Goal: Check status: Check status

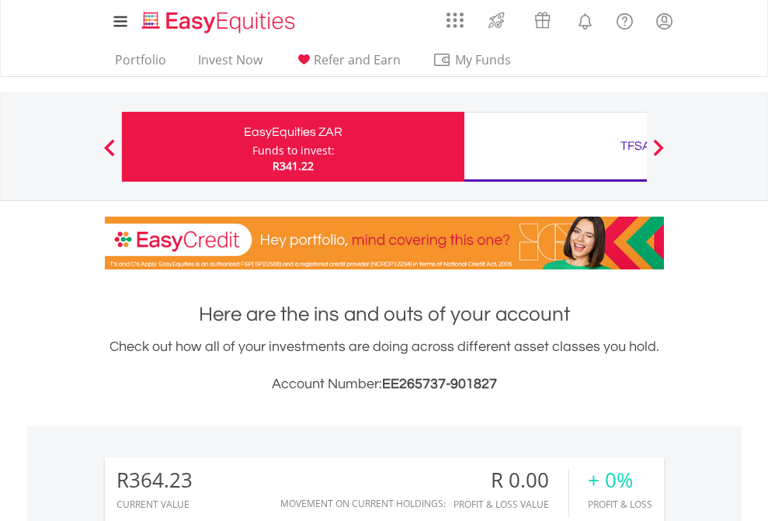
click at [252, 147] on div "Funds to invest:" at bounding box center [293, 151] width 82 height 16
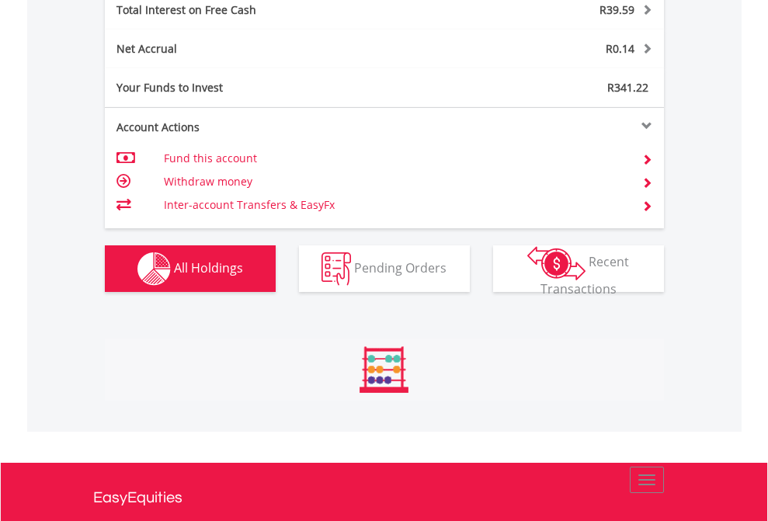
scroll to position [149, 244]
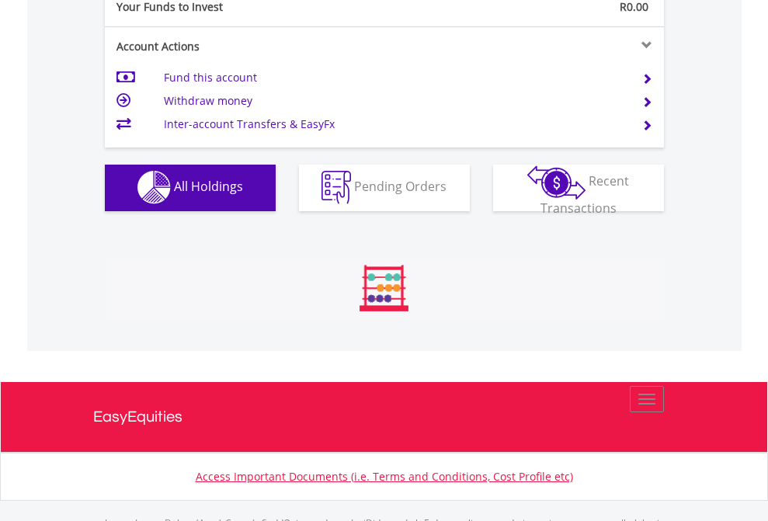
scroll to position [1538, 0]
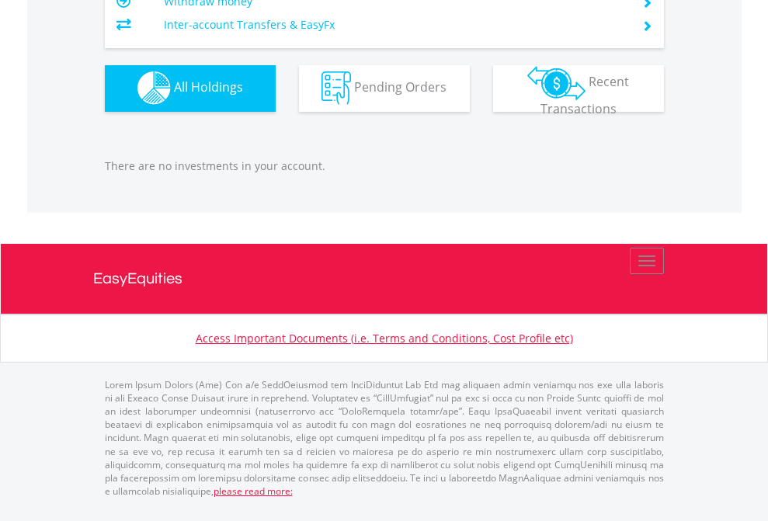
scroll to position [149, 244]
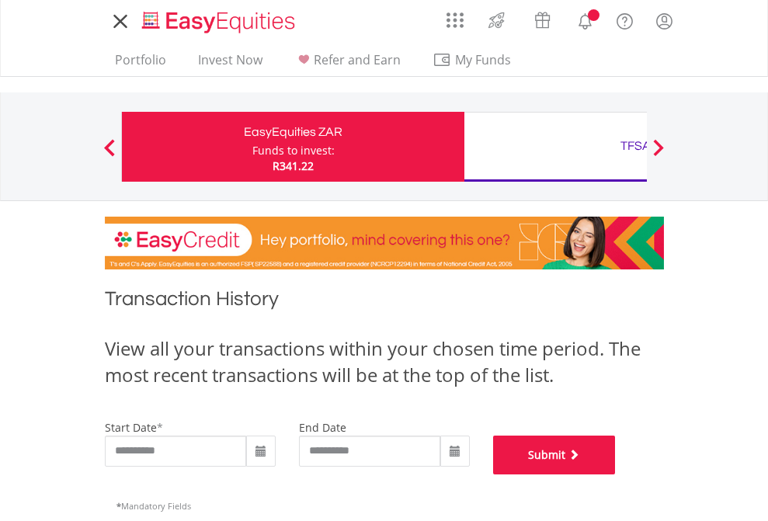
click at [616, 474] on button "Submit" at bounding box center [554, 455] width 123 height 39
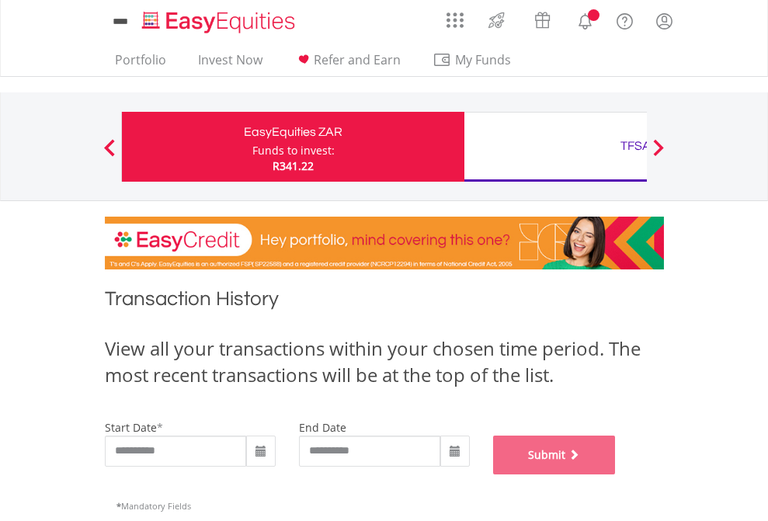
scroll to position [630, 0]
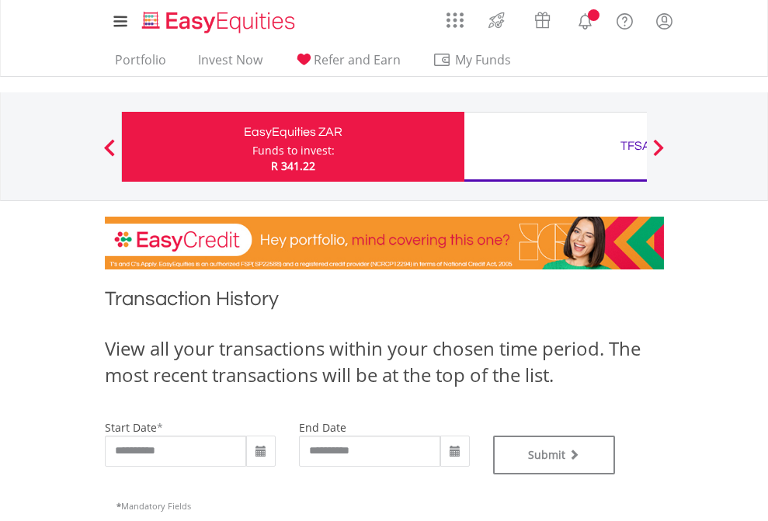
click at [555, 147] on div "TFSA" at bounding box center [636, 146] width 324 height 22
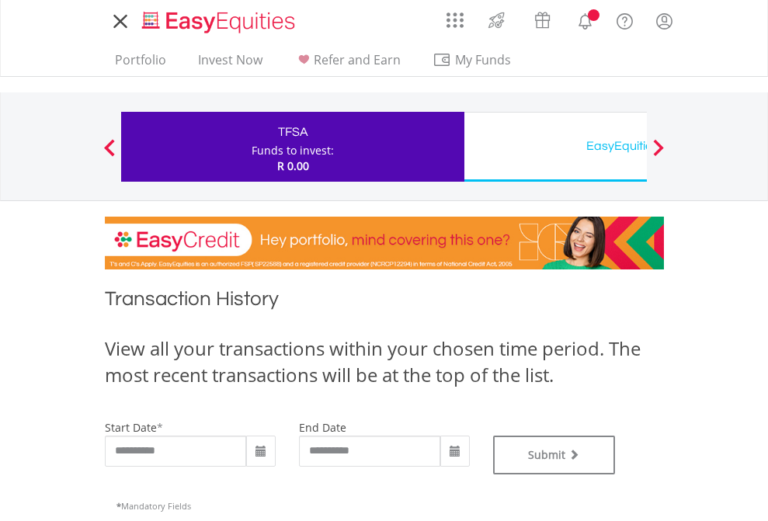
type input "**********"
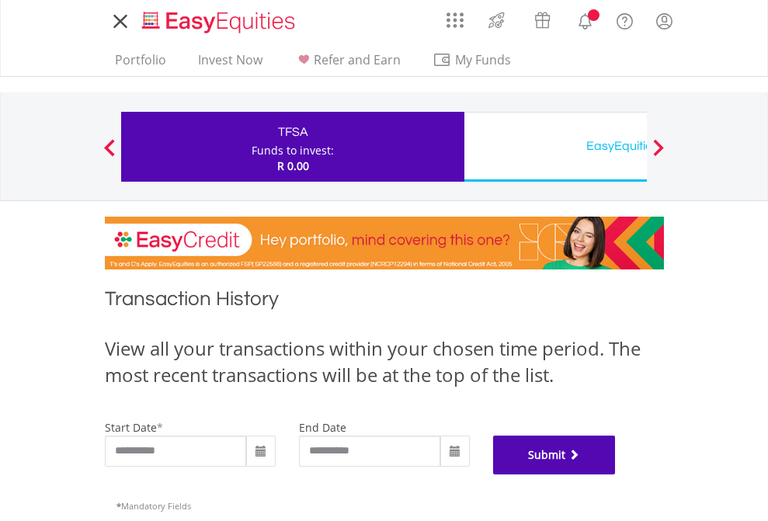
click at [616, 474] on button "Submit" at bounding box center [554, 455] width 123 height 39
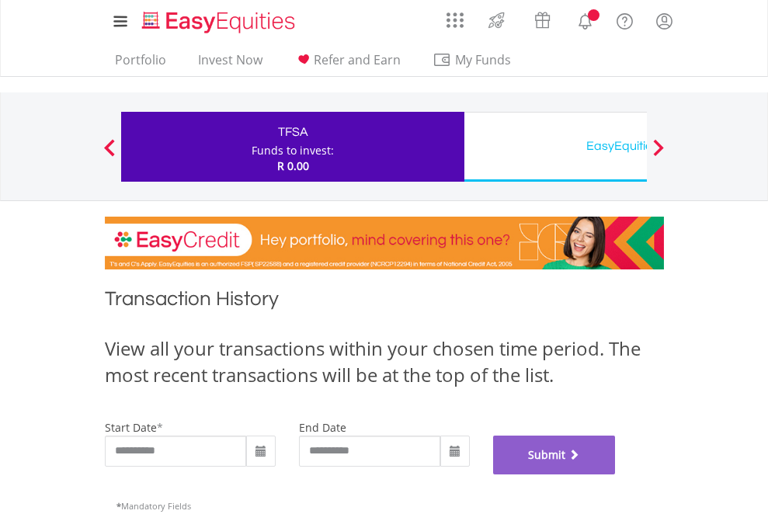
scroll to position [630, 0]
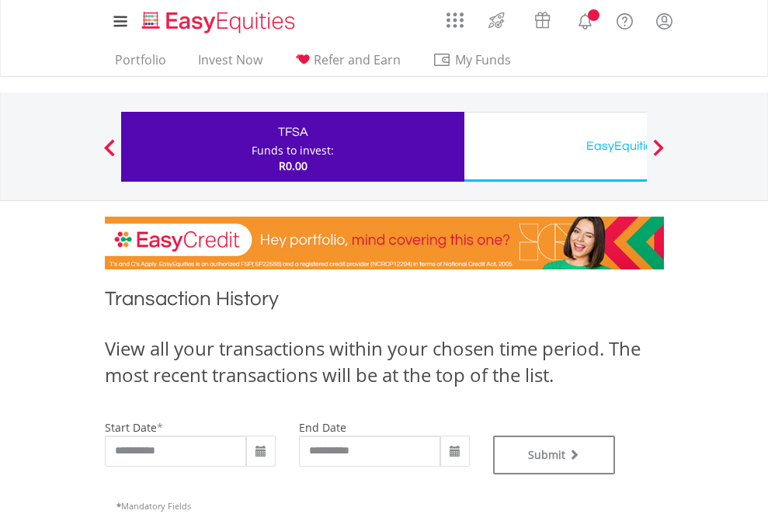
click at [555, 147] on div "EasyEquities USD" at bounding box center [636, 146] width 324 height 22
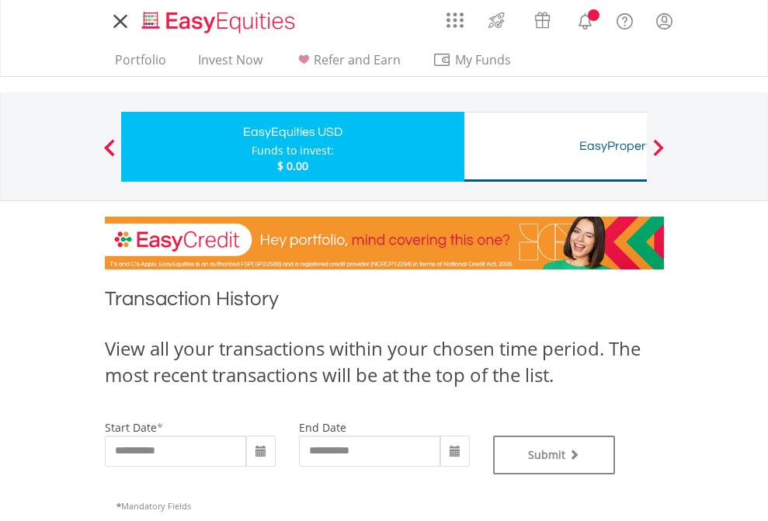
type input "**********"
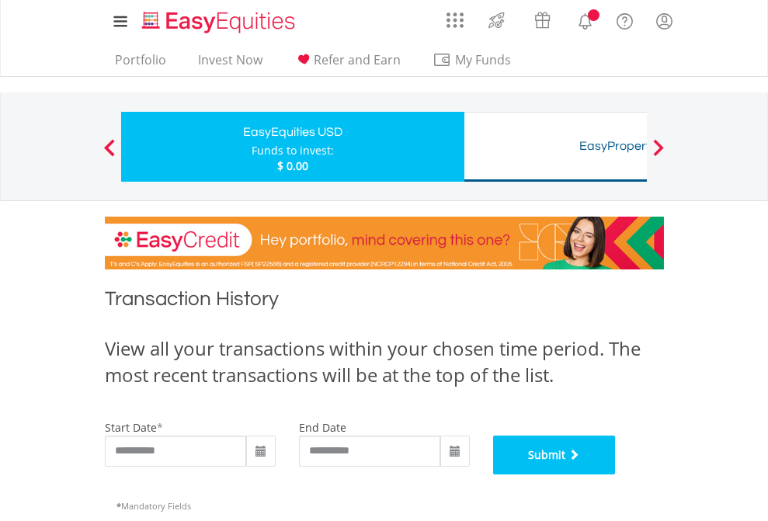
click at [616, 474] on button "Submit" at bounding box center [554, 455] width 123 height 39
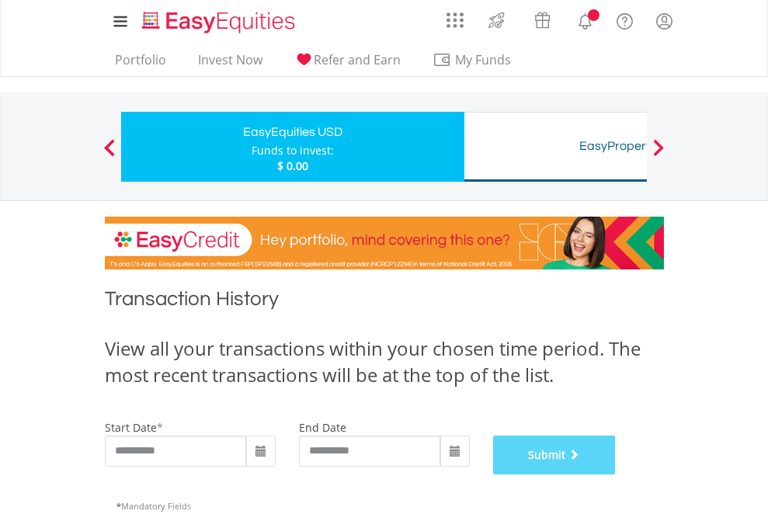
scroll to position [630, 0]
